Goal: Task Accomplishment & Management: Manage account settings

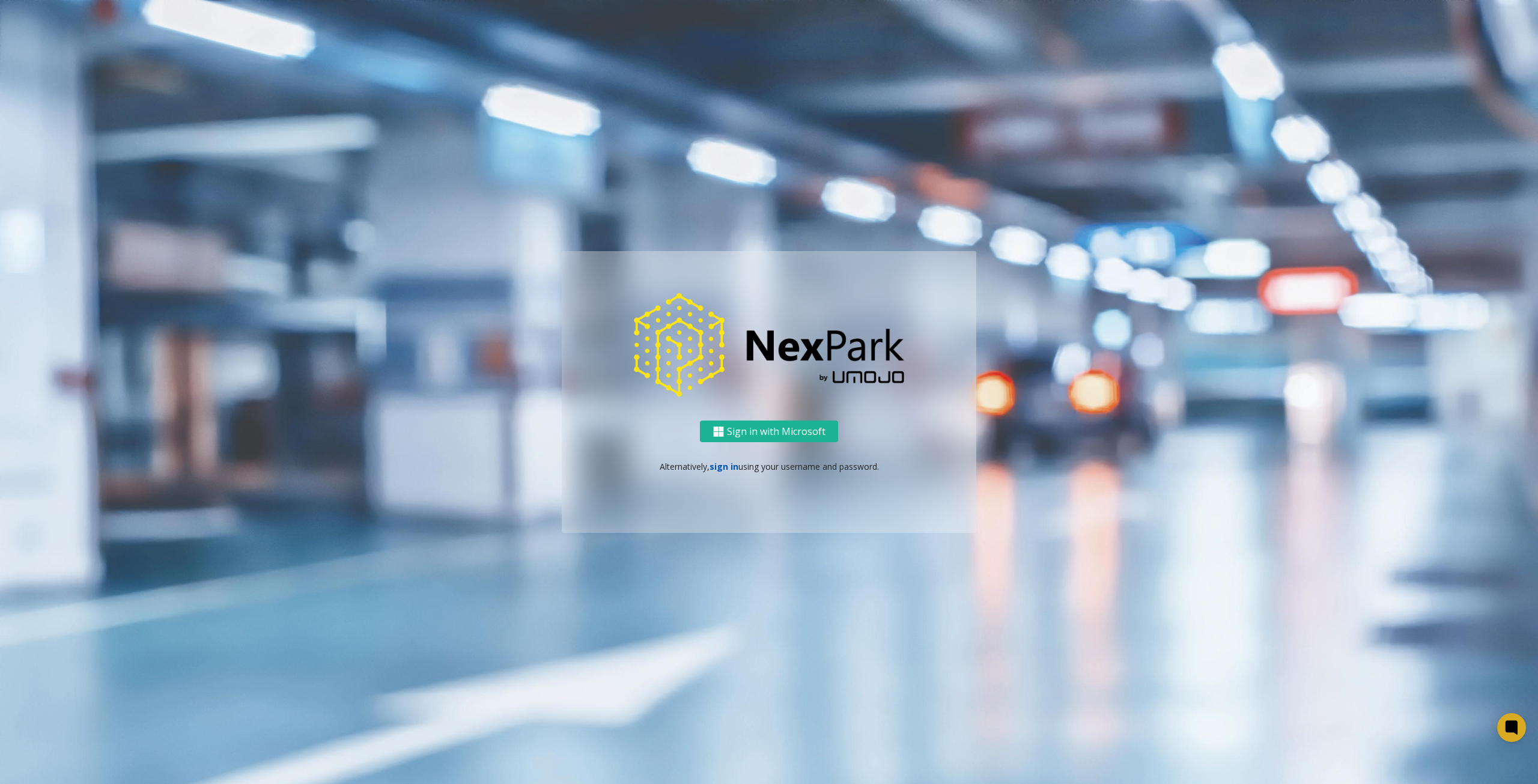
click at [724, 463] on link "sign in" at bounding box center [724, 466] width 29 height 12
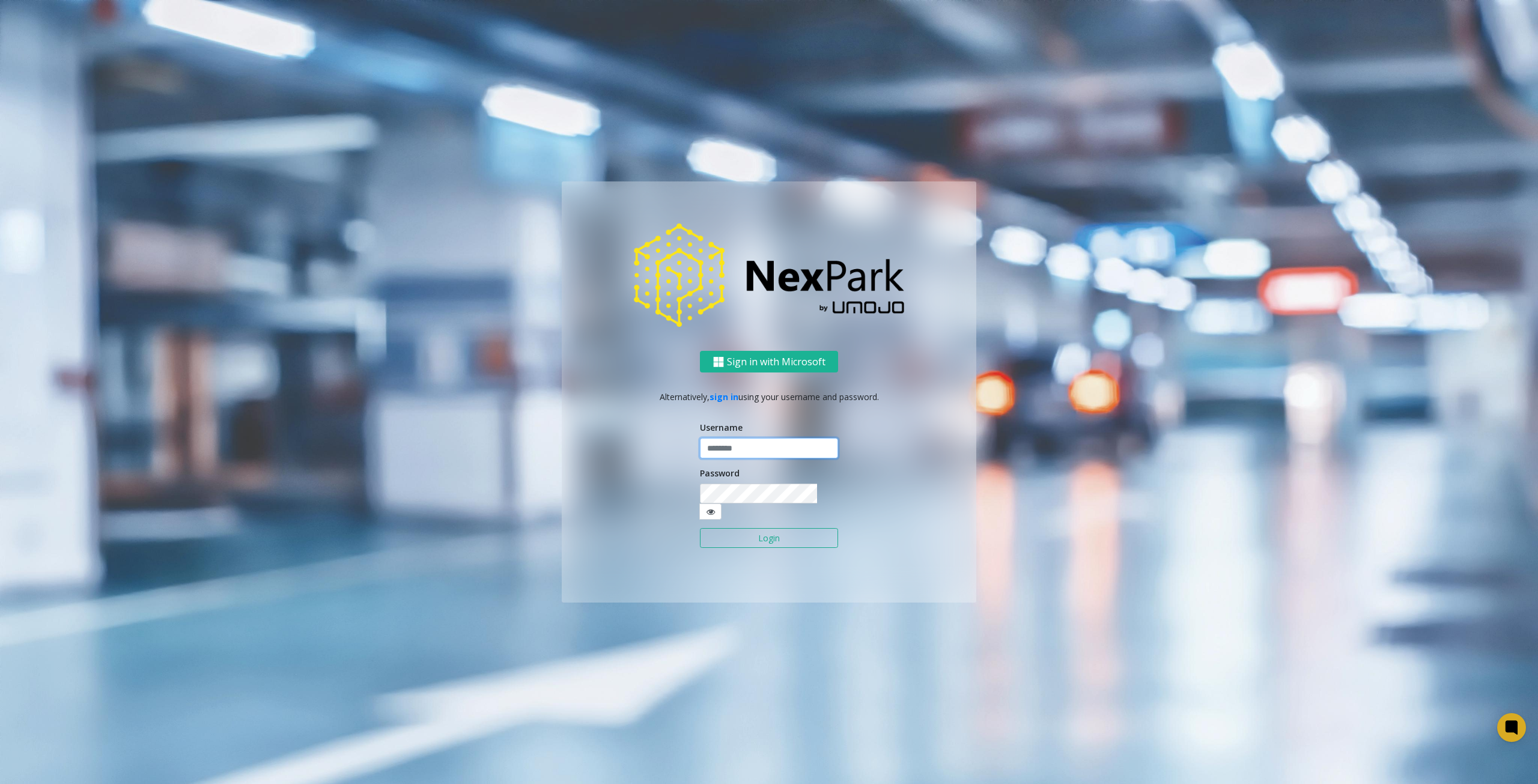
click at [728, 458] on input "text" at bounding box center [769, 448] width 139 height 21
type input "********"
click at [762, 510] on form "Username ******** Password Login" at bounding box center [769, 491] width 139 height 139
click at [769, 528] on button "Login" at bounding box center [769, 538] width 139 height 21
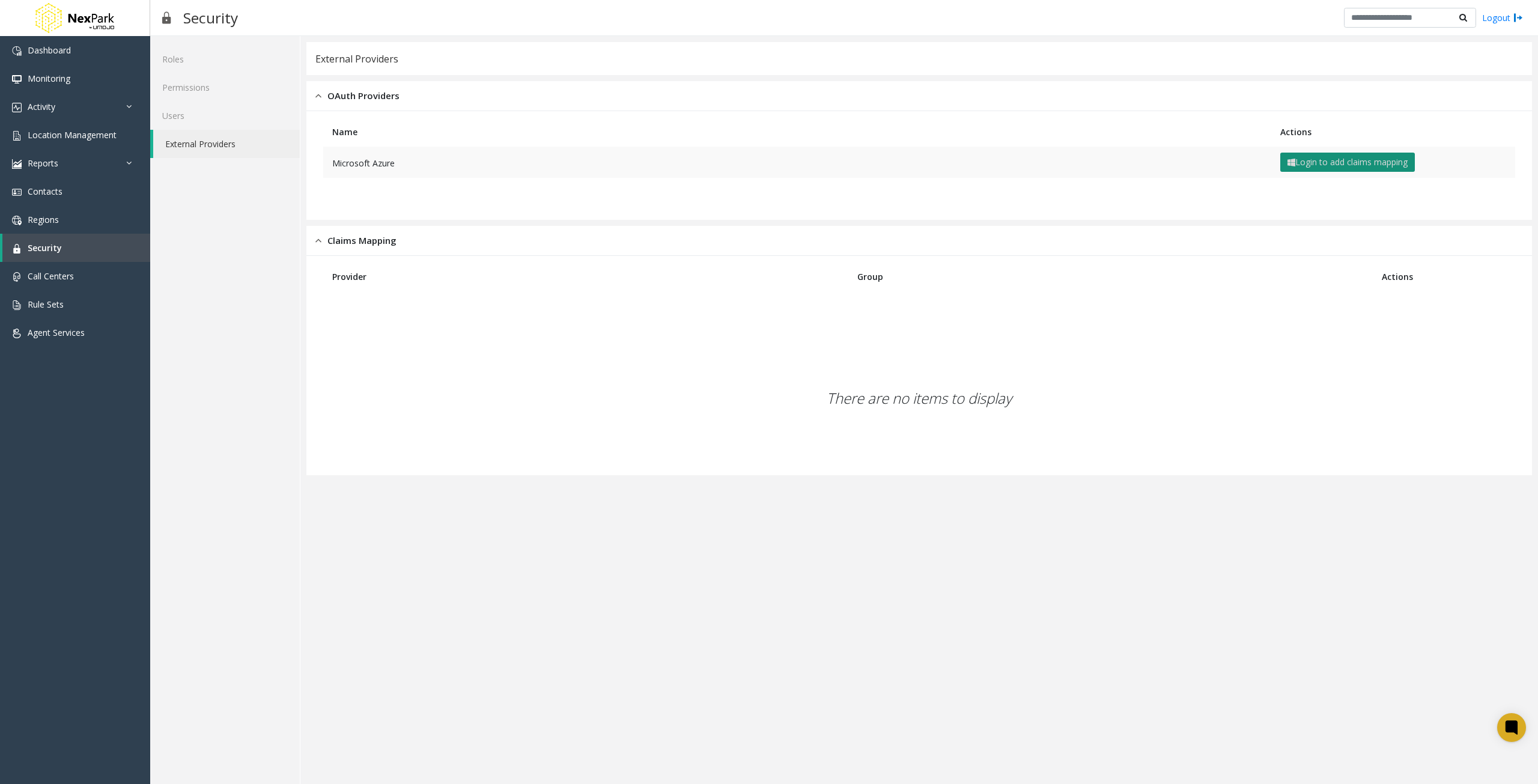
click at [1393, 169] on button "Login to add claims mapping" at bounding box center [1347, 162] width 134 height 19
click at [1361, 157] on button "Login to add claims mapping" at bounding box center [1347, 162] width 134 height 19
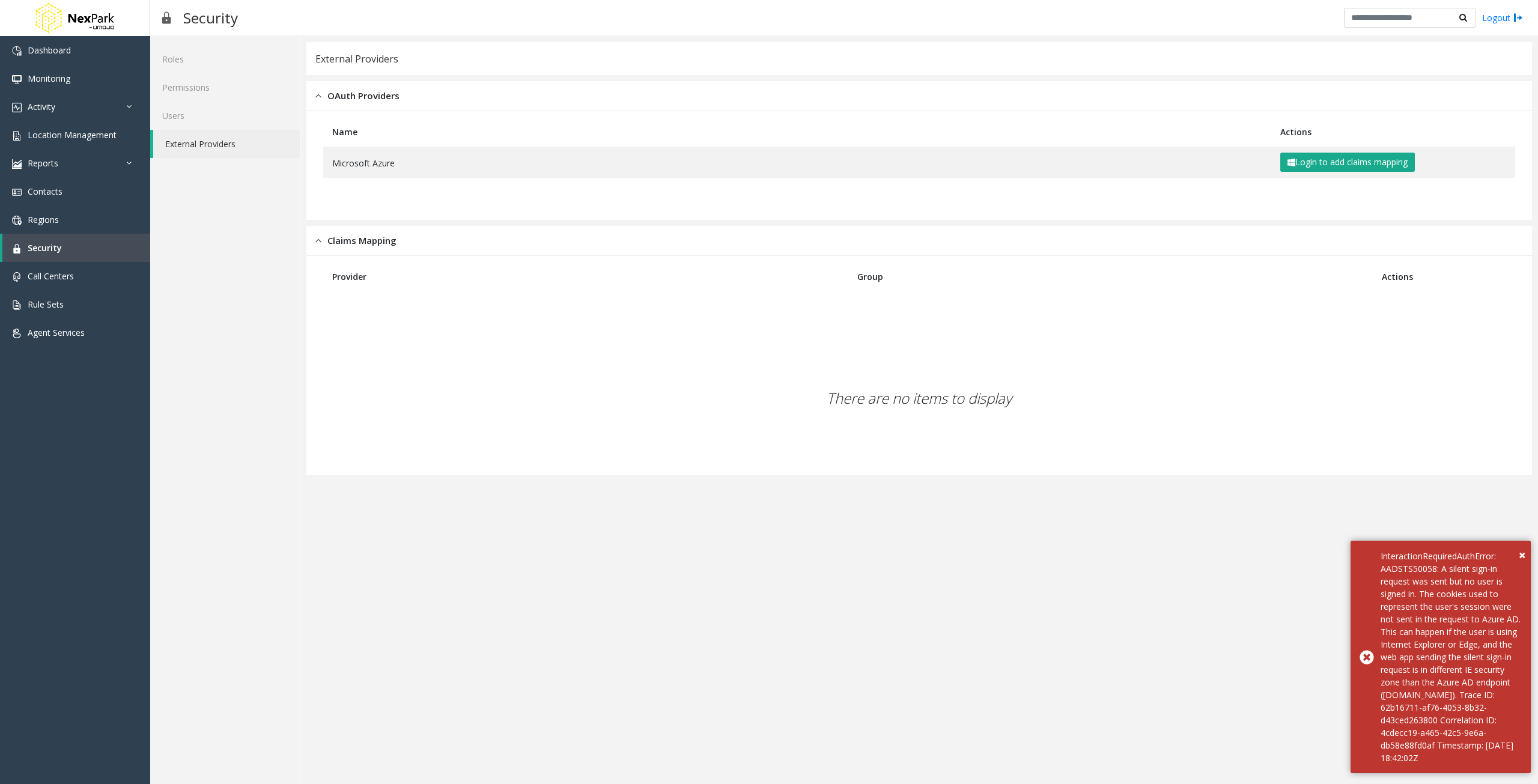
drag, startPoint x: 1515, startPoint y: 664, endPoint x: 1189, endPoint y: 598, distance: 332.6
click at [1189, 598] on app-external-auth "External Providers OAuth Providers Name Actions Microsoft Azure Login to add cl…" at bounding box center [919, 410] width 1226 height 736
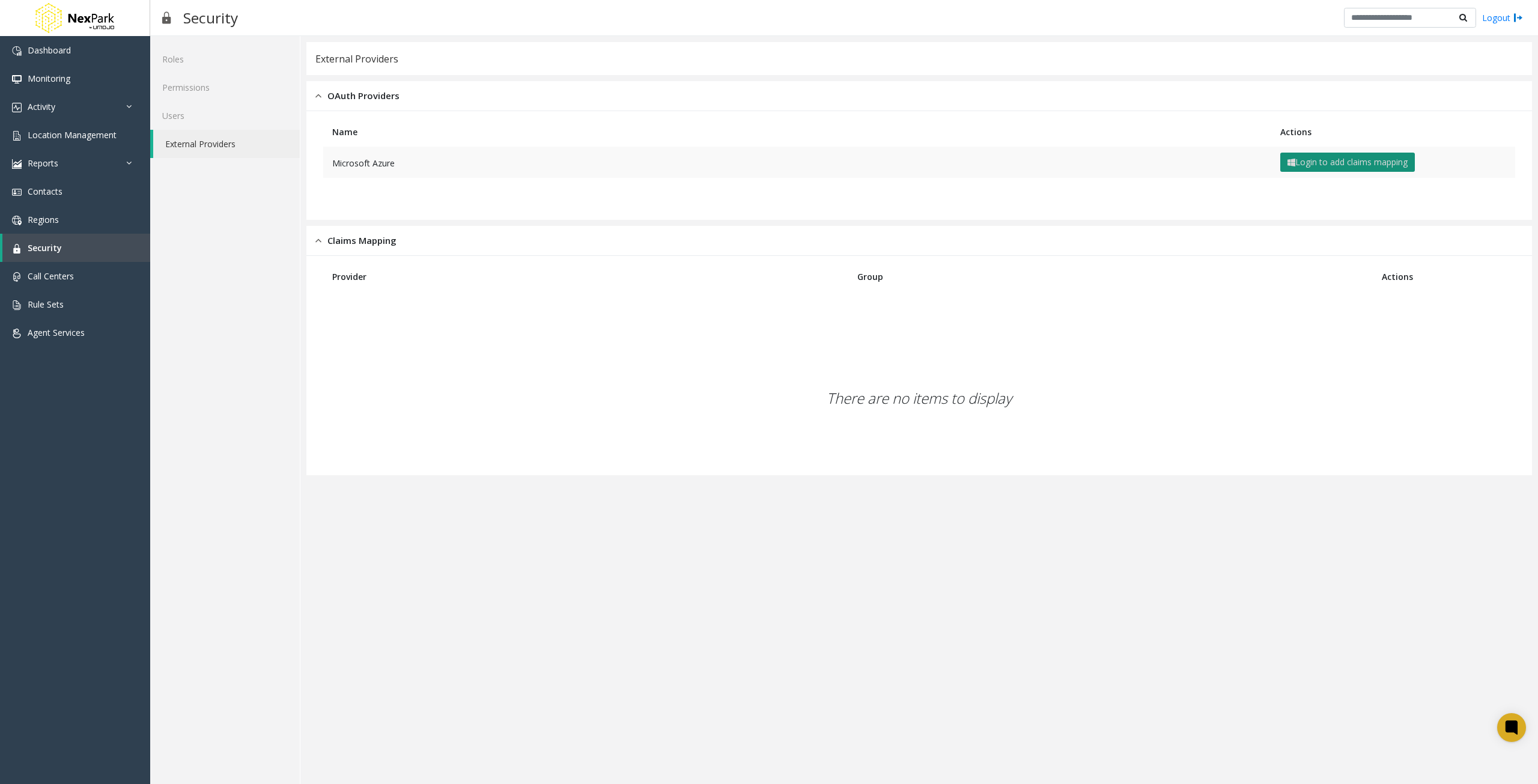
click at [1323, 161] on button "Login to add claims mapping" at bounding box center [1347, 162] width 134 height 19
click at [1105, 303] on table "Provider Group Actions" at bounding box center [919, 294] width 1204 height 65
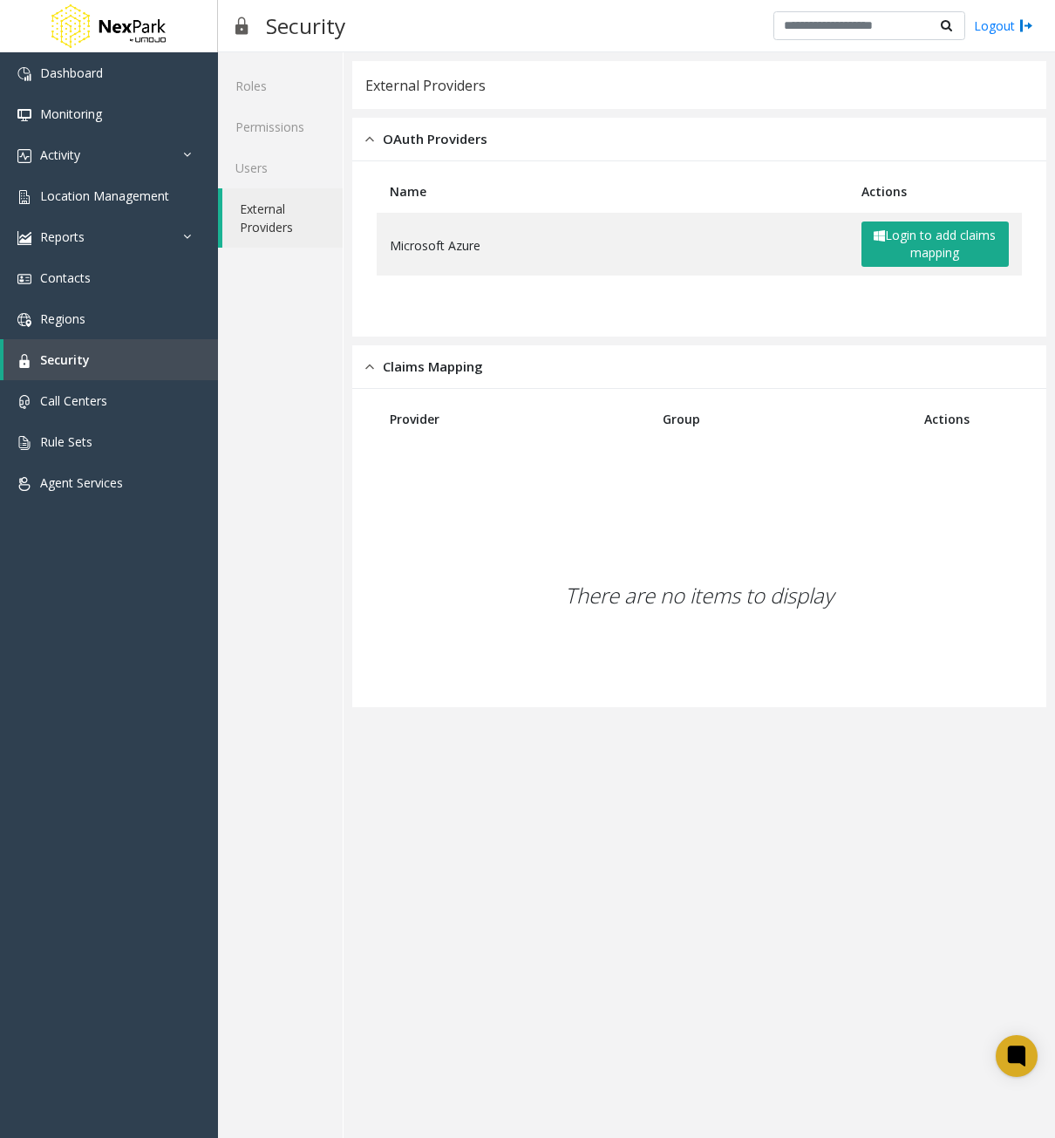
click at [928, 457] on table "Provider Group Actions" at bounding box center [699, 445] width 663 height 95
click at [948, 228] on button "Login to add claims mapping" at bounding box center [935, 243] width 148 height 45
